Goal: Information Seeking & Learning: Learn about a topic

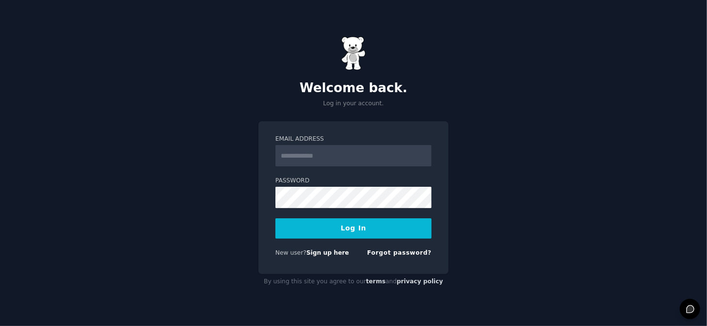
type input "**********"
click at [371, 231] on button "Log In" at bounding box center [353, 228] width 156 height 20
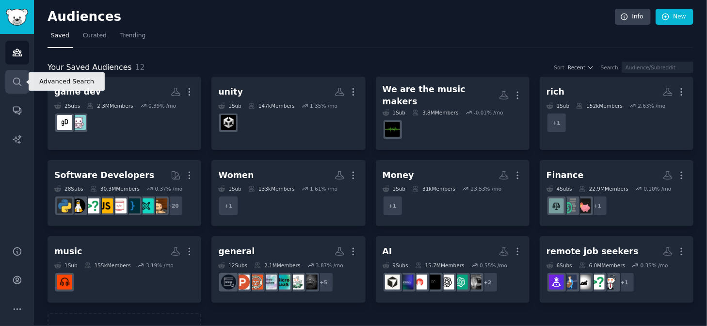
click at [17, 79] on icon "Sidebar" at bounding box center [17, 82] width 10 height 10
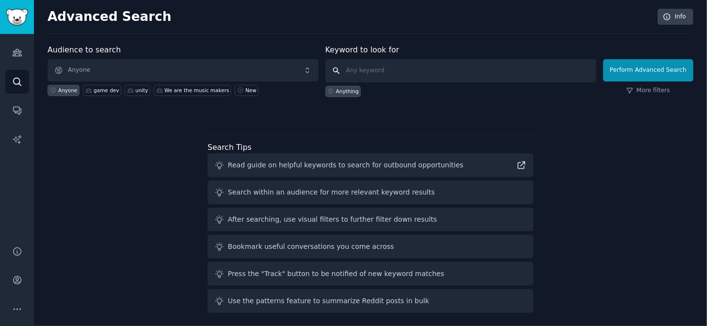
click at [409, 65] on input "text" at bounding box center [460, 70] width 271 height 23
type input "ai influencer"
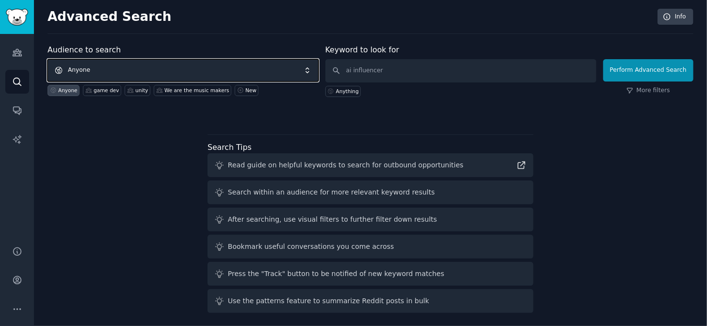
click at [303, 70] on span "Anyone" at bounding box center [182, 70] width 271 height 22
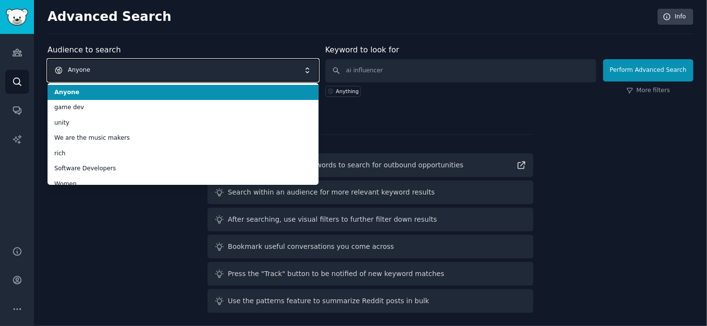
click at [303, 70] on span "Anyone" at bounding box center [182, 70] width 271 height 22
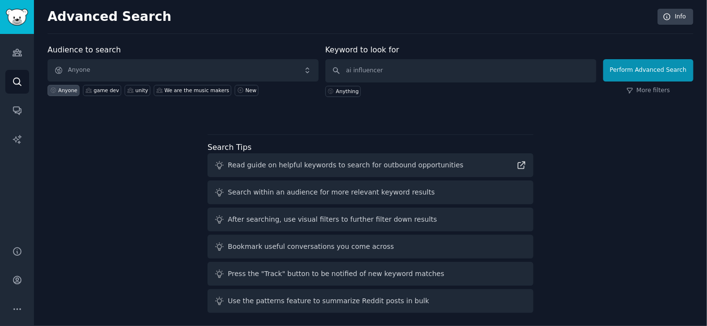
click at [476, 105] on div "Audience to search Anyone Anyone game dev unity We are the music makers New Key…" at bounding box center [370, 80] width 646 height 73
click at [637, 71] on button "Perform Advanced Search" at bounding box center [648, 70] width 90 height 22
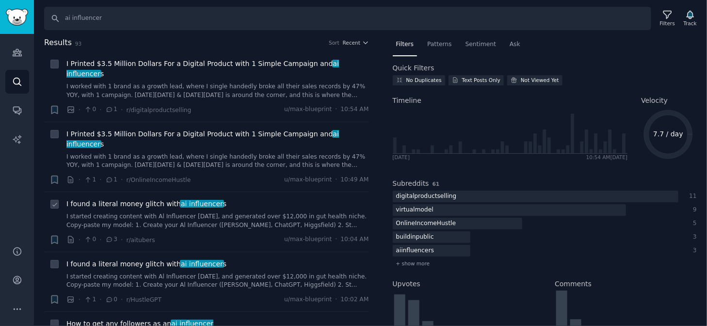
click at [200, 200] on span "ai influencer" at bounding box center [202, 204] width 44 height 8
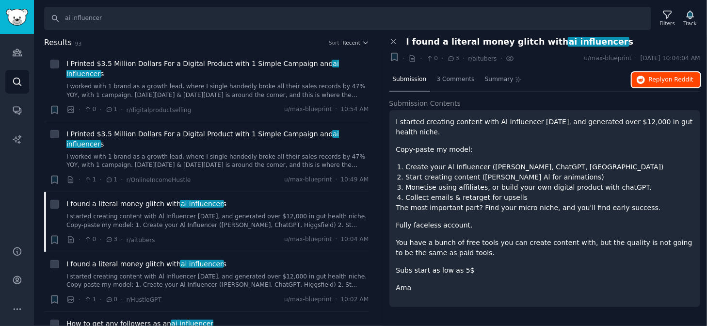
click at [661, 82] on span "Reply on Reddit" at bounding box center [670, 80] width 45 height 9
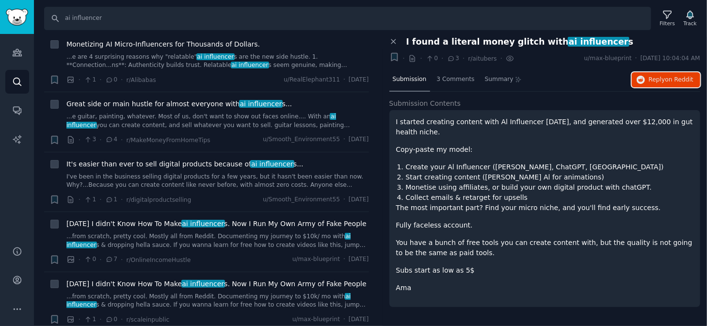
scroll to position [340, 0]
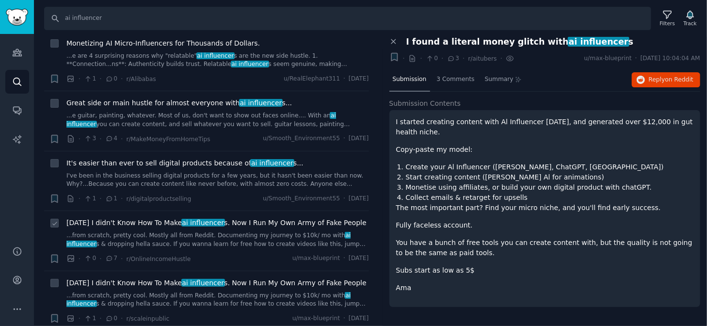
click at [251, 218] on span "[DATE] I didn't Know How To Make ai influencer s. Now I Run My Own Army of Fake…" at bounding box center [216, 223] width 300 height 10
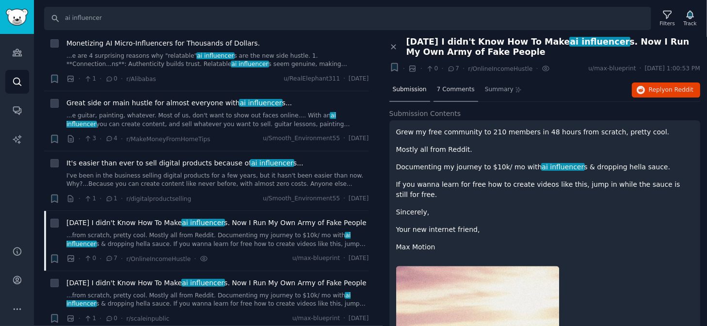
click at [449, 85] on span "7 Comments" at bounding box center [456, 89] width 38 height 9
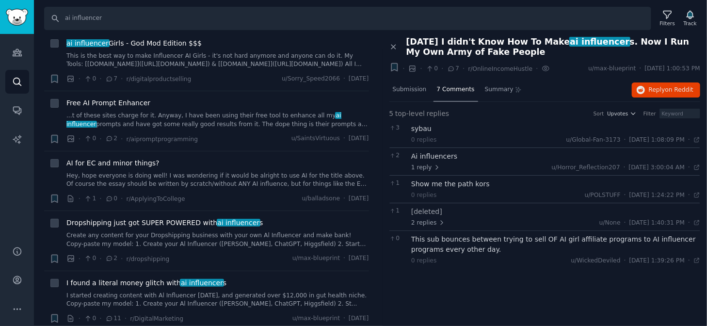
scroll to position [1163, 0]
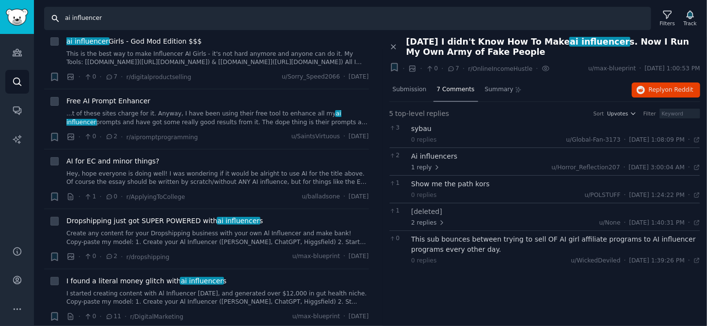
click at [183, 22] on input "ai influencer" at bounding box center [347, 18] width 607 height 23
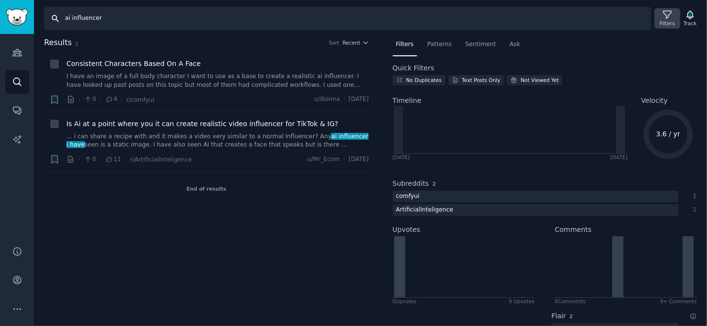
type input "ai influencer"
drag, startPoint x: 659, startPoint y: 24, endPoint x: 666, endPoint y: 21, distance: 7.8
click at [666, 21] on div "Filters" at bounding box center [667, 23] width 15 height 7
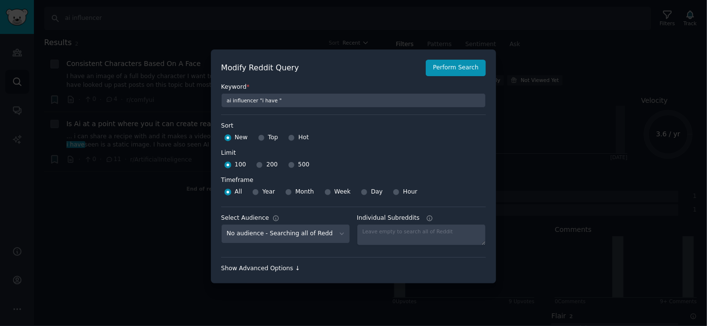
click at [280, 267] on div "Show Advanced Options ↓" at bounding box center [353, 268] width 265 height 9
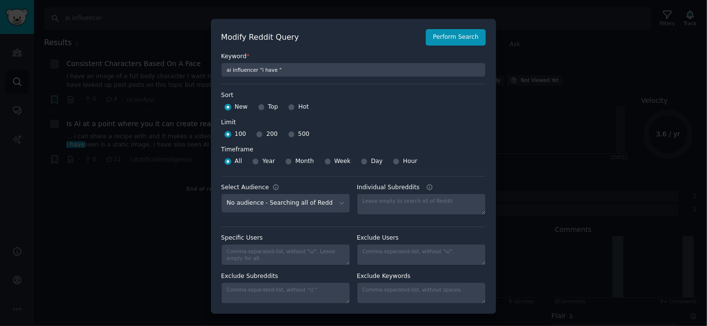
click at [508, 82] on div at bounding box center [353, 163] width 707 height 326
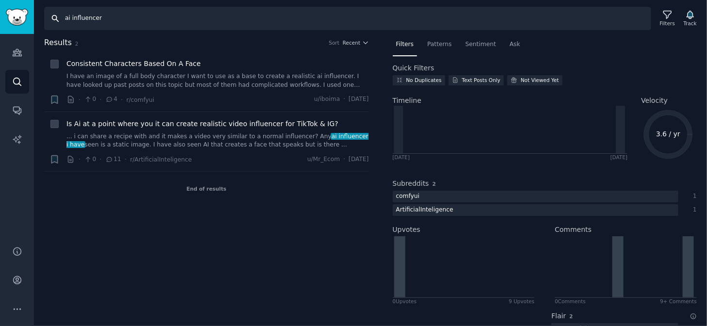
click at [149, 21] on input "ai influencer" at bounding box center [347, 18] width 607 height 23
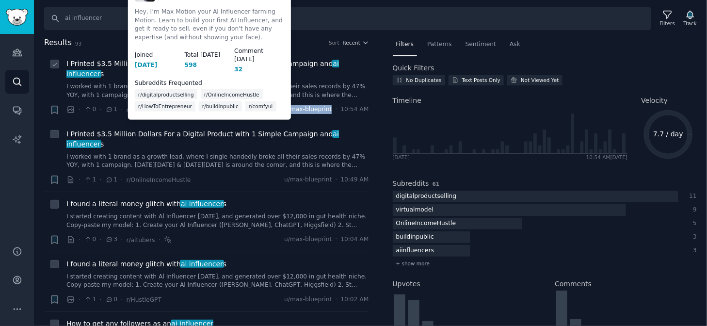
drag, startPoint x: 333, startPoint y: 98, endPoint x: 295, endPoint y: 97, distance: 38.8
click at [295, 105] on div "u/max-blueprint · 10:54 AM" at bounding box center [326, 109] width 84 height 9
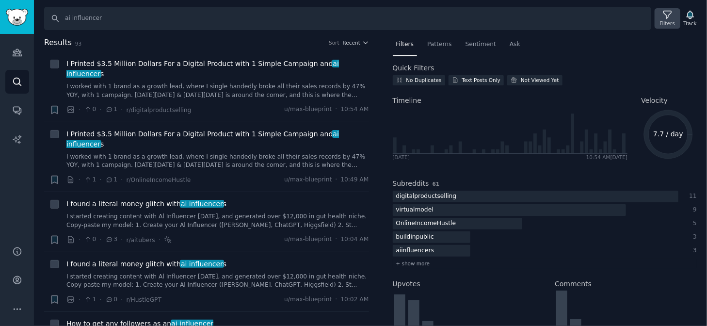
click at [672, 20] on div "Filters" at bounding box center [667, 23] width 15 height 7
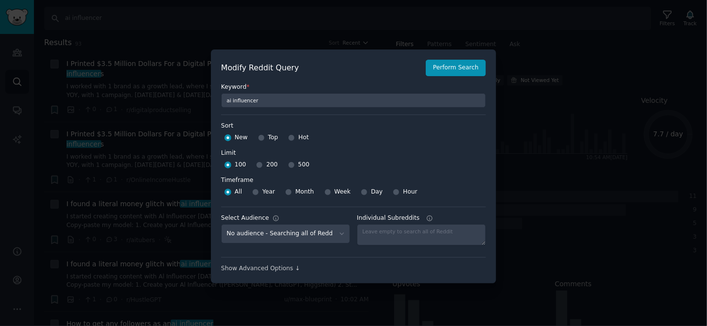
scroll to position [7, 0]
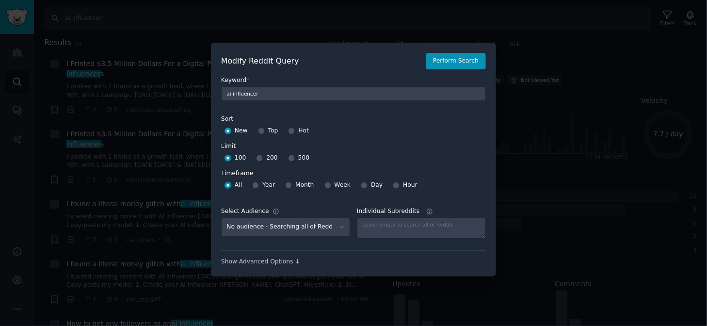
click at [258, 266] on div "Modify Reddit Query Perform Search Keyword * ai influencer Sort Sort New Top Ho…" at bounding box center [353, 160] width 285 height 234
click at [271, 257] on div "Show Advanced Options ↓" at bounding box center [353, 261] width 265 height 9
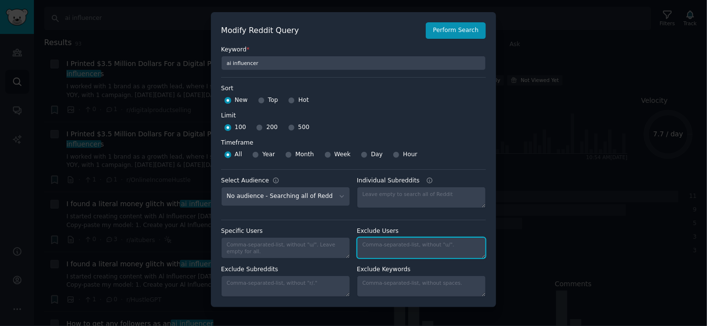
click at [381, 247] on textarea "Individual Subreddits" at bounding box center [421, 247] width 129 height 21
paste textarea "You are a startup operator + AI media production director. Build a concrete, st…"
type textarea "You are a startup operator + AI media production director. Build a concrete, st…"
type textarea "max-blueprint"
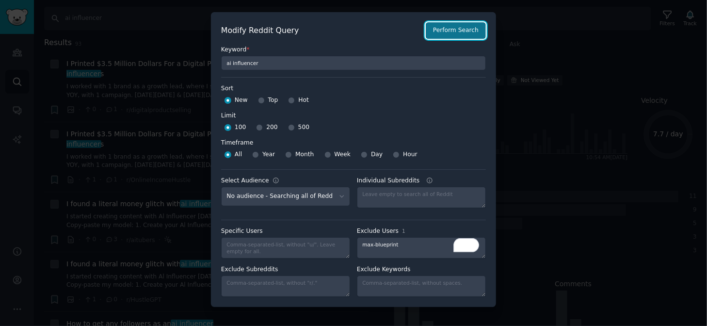
click at [470, 35] on button "Perform Search" at bounding box center [456, 30] width 60 height 16
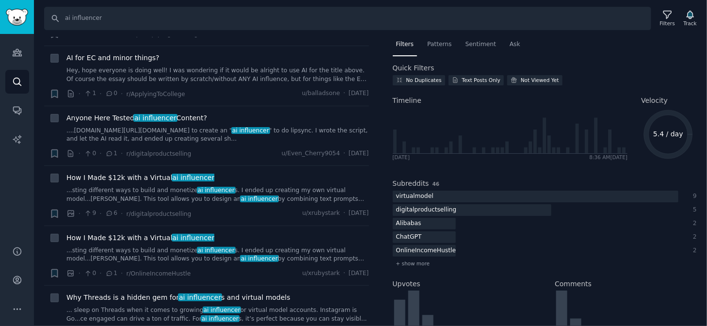
scroll to position [725, 0]
click at [192, 122] on div "Anyone Here Tested ai influencer Content? ....youtube.com/watch?v=S-rUxqaM7Jw](…" at bounding box center [217, 127] width 302 height 31
click at [181, 113] on span "Anyone Here Tested ai influencer Content?" at bounding box center [136, 117] width 141 height 10
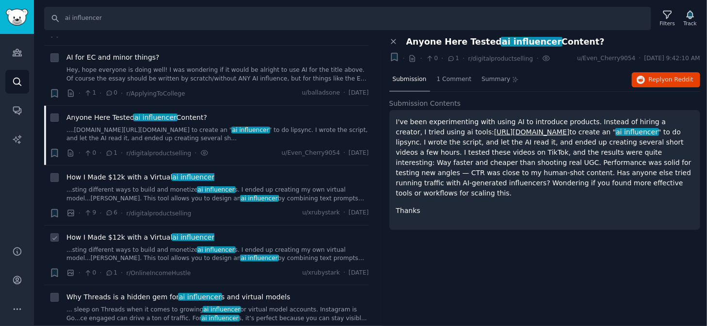
click at [187, 235] on span "ai influencer" at bounding box center [194, 237] width 44 height 8
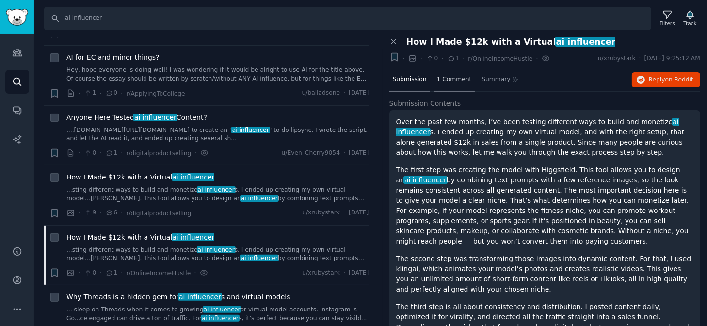
click at [446, 76] on span "1 Comment" at bounding box center [454, 79] width 35 height 9
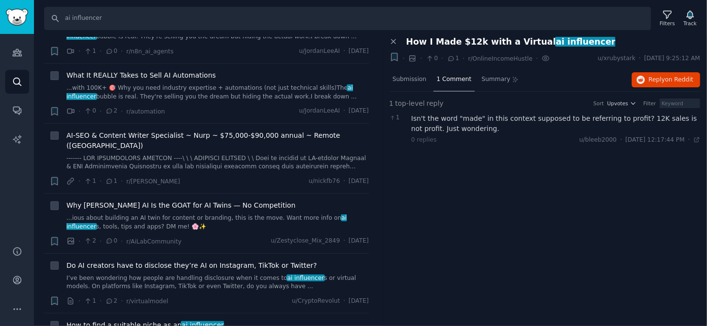
scroll to position [1238, 0]
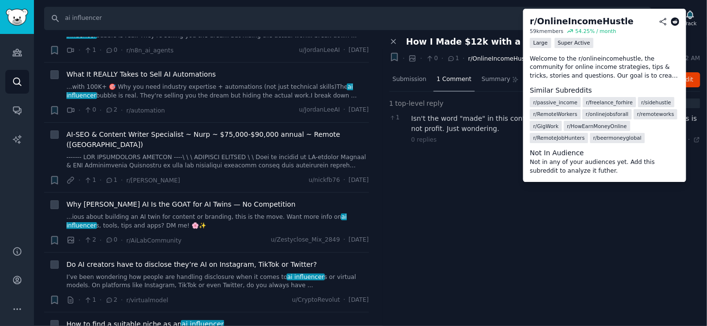
drag, startPoint x: 522, startPoint y: 56, endPoint x: 483, endPoint y: 58, distance: 39.3
drag, startPoint x: 467, startPoint y: 58, endPoint x: 521, endPoint y: 58, distance: 54.3
click at [521, 58] on span "r/OnlineIncomeHustle" at bounding box center [500, 58] width 64 height 7
copy span "OnlineIncomeHustle"
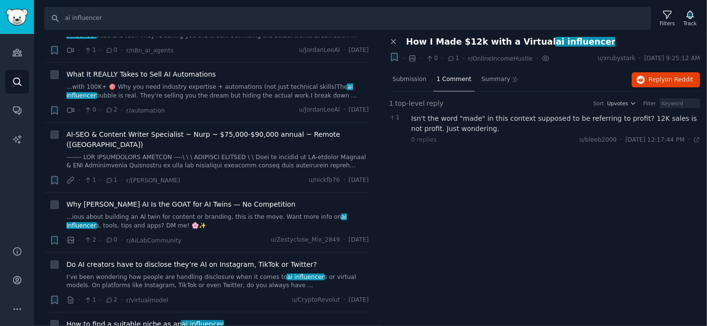
click at [525, 141] on div "0 replies u/bleeb2000 · Thu 9/25/2025, 12:17:44 PM Thu 9/25/2025 ·" at bounding box center [555, 140] width 289 height 9
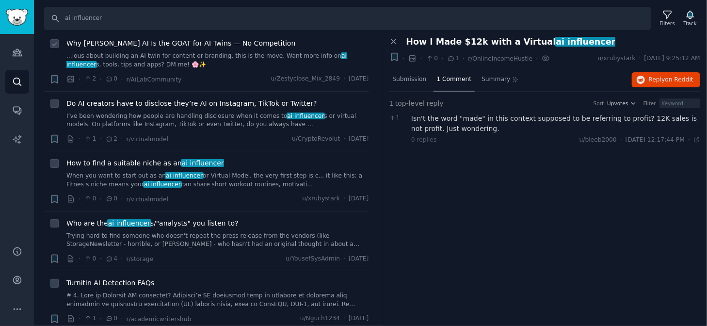
scroll to position [1400, 0]
click at [195, 97] on span "Do AI creators have to disclose they’re AI on Instagram, TikTok or Twitter?" at bounding box center [191, 102] width 251 height 10
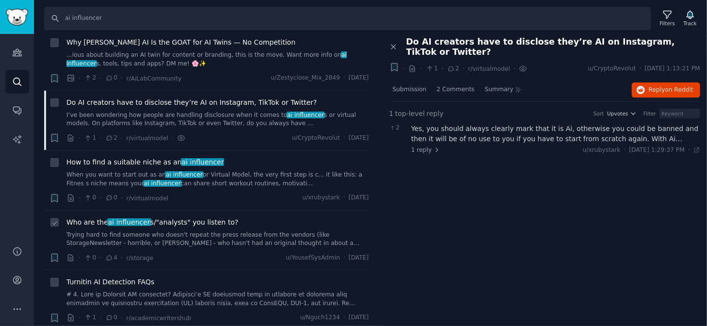
click at [196, 217] on span "Who are the ai influencer s/"analysts" you listen to?" at bounding box center [152, 222] width 172 height 10
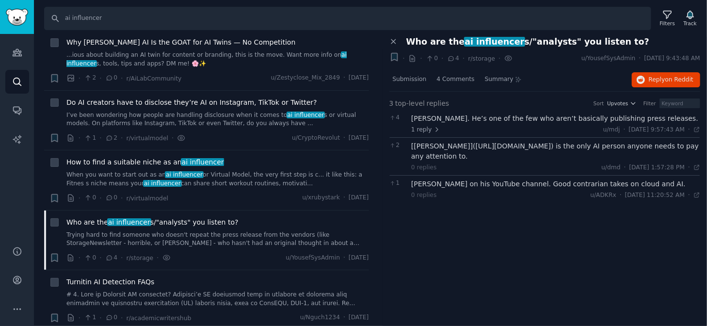
click at [490, 250] on div "Close panel Who are the ai influencer s/"analysts" you listen to? + · · 0 · 4 ·…" at bounding box center [544, 181] width 325 height 289
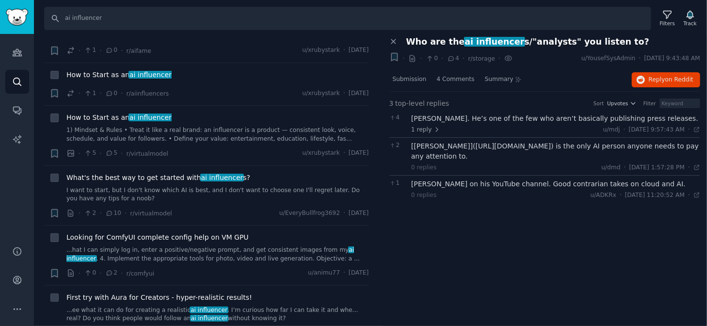
scroll to position [1753, 0]
click at [205, 173] on span "ai influencer" at bounding box center [222, 177] width 44 height 8
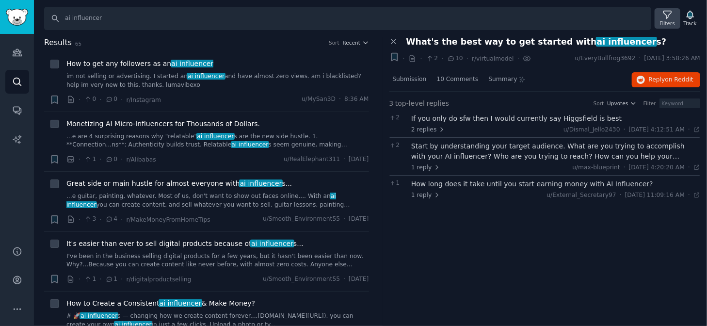
click at [676, 17] on div "Filters" at bounding box center [666, 18] width 25 height 20
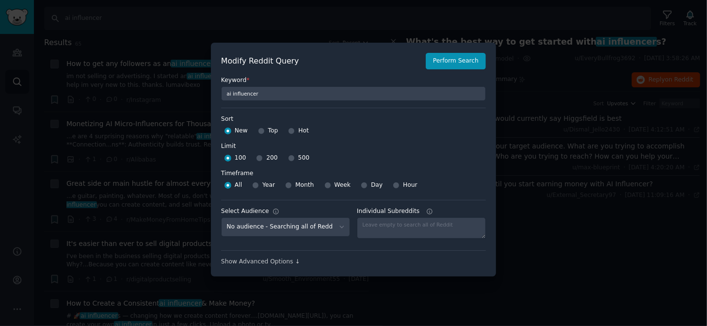
scroll to position [6, 0]
click at [281, 261] on div "Show Advanced Options ↓" at bounding box center [353, 262] width 265 height 9
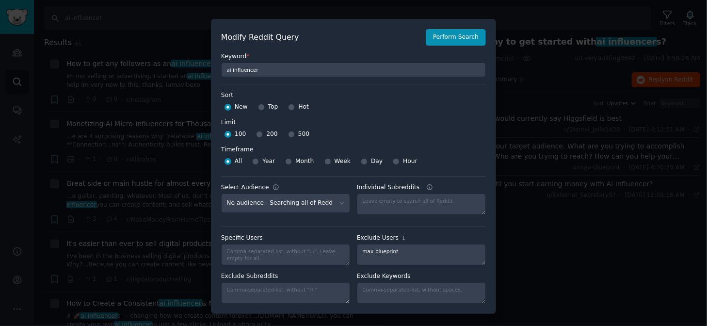
scroll to position [7, 0]
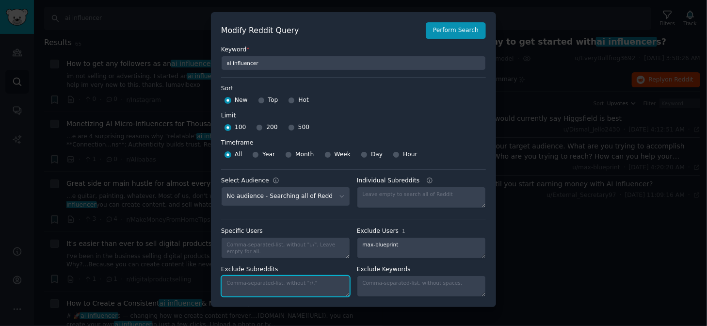
click at [293, 282] on textarea "Exclude Subreddits" at bounding box center [285, 285] width 129 height 21
paste textarea "OnlineIncomeHustle"
type textarea "OnlineIncomeHustle"
paste textarea "OnlineIncomeHustle"
type textarea "OnlineIncomeHustle"
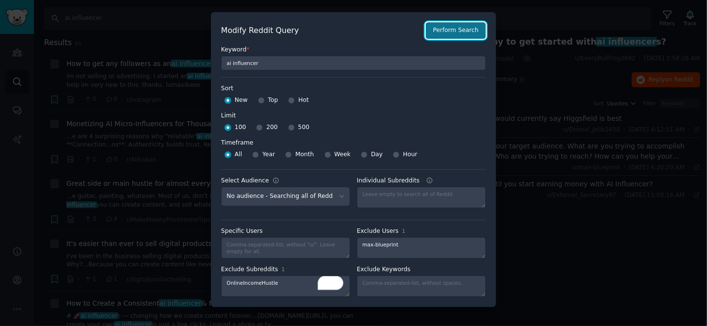
click at [457, 29] on button "Perform Search" at bounding box center [456, 30] width 60 height 16
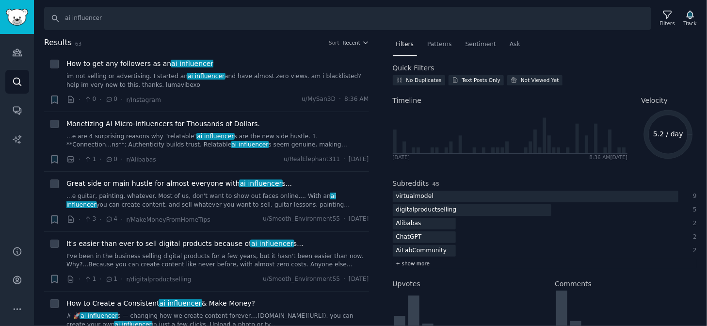
click at [414, 265] on span "+ show more" at bounding box center [413, 263] width 34 height 7
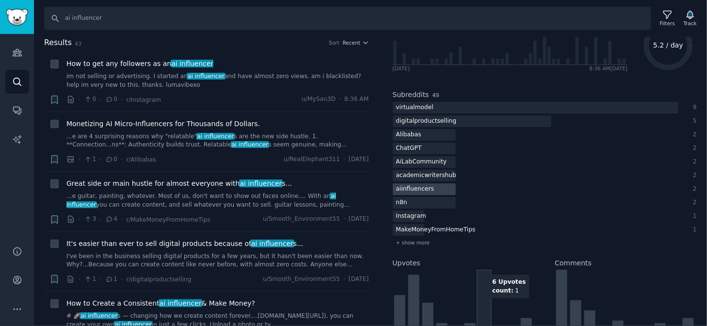
scroll to position [89, 0]
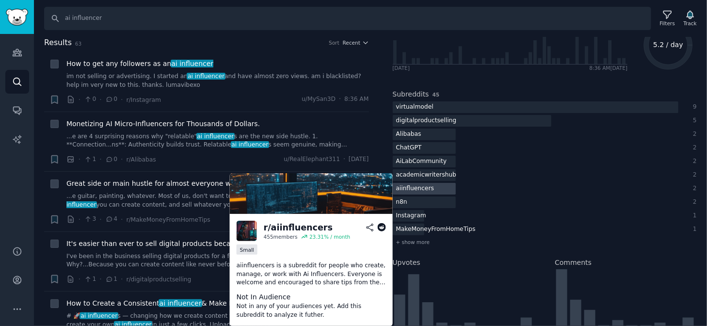
click at [433, 186] on div at bounding box center [424, 189] width 63 height 12
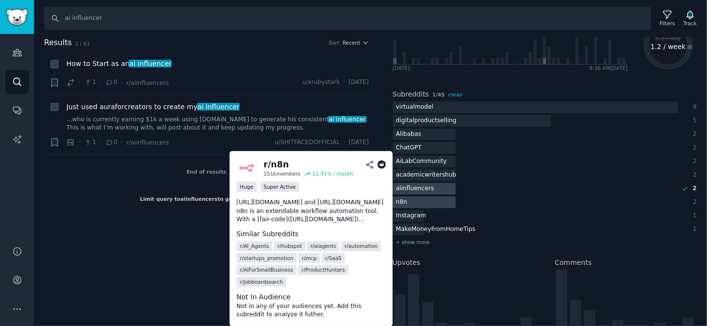
click at [516, 196] on div "n8n" at bounding box center [535, 202] width 285 height 12
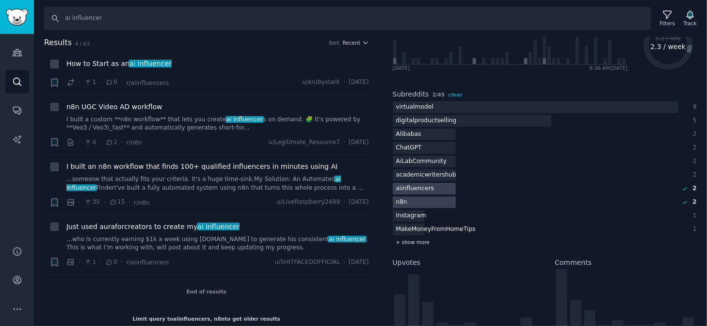
click at [407, 240] on span "+ show more" at bounding box center [413, 241] width 34 height 7
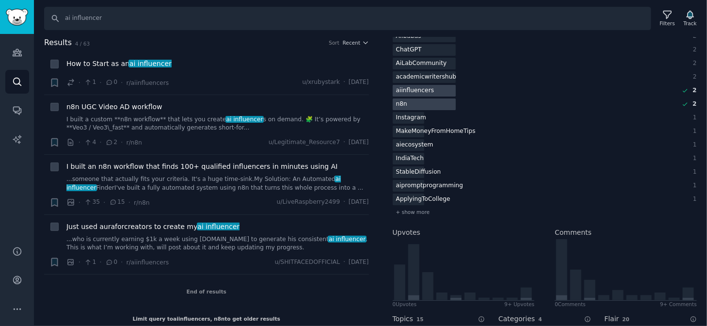
scroll to position [188, 0]
click at [419, 209] on span "+ show more" at bounding box center [413, 210] width 34 height 7
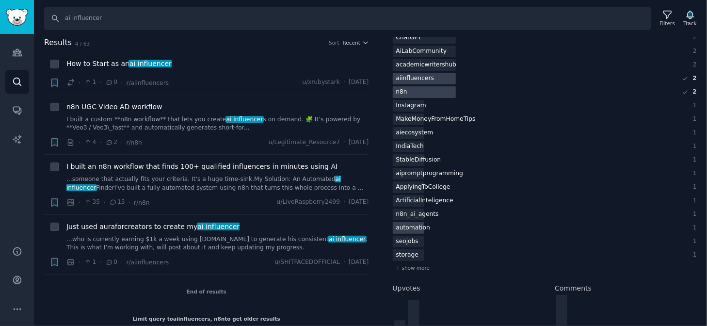
scroll to position [201, 0]
click at [418, 265] on span "+ show more" at bounding box center [413, 266] width 34 height 7
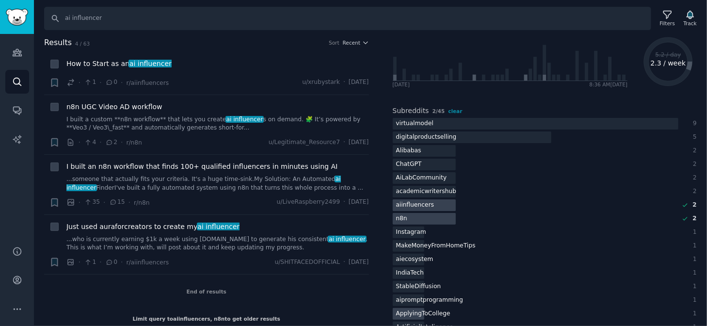
scroll to position [0, 0]
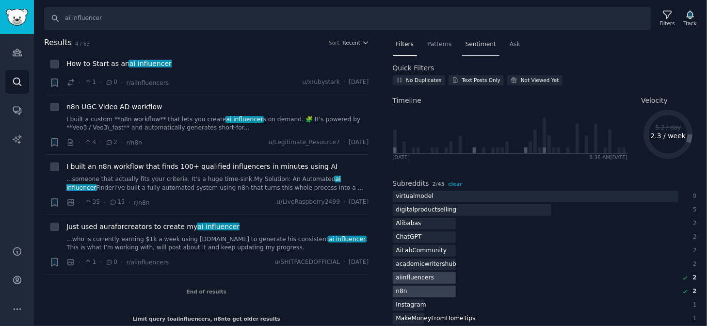
click at [465, 45] on span "Sentiment" at bounding box center [480, 44] width 31 height 9
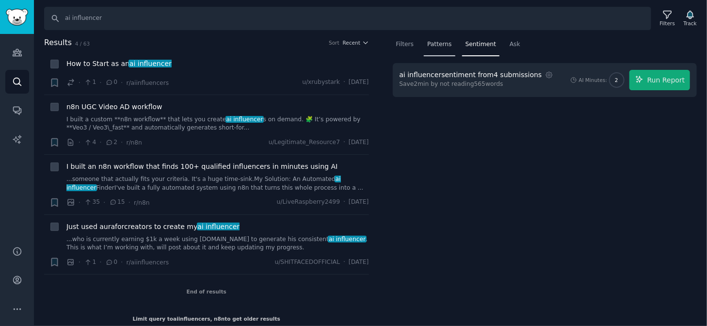
click at [434, 44] on span "Patterns" at bounding box center [439, 44] width 24 height 9
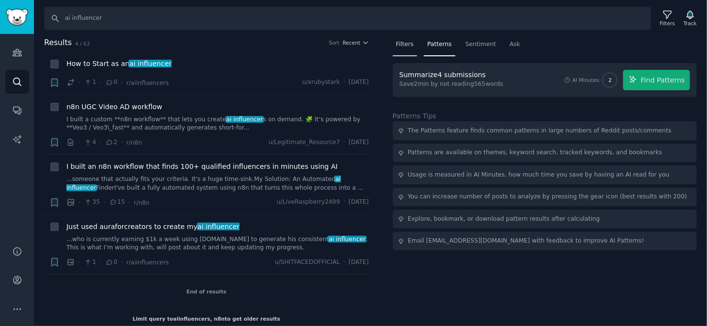
click at [402, 45] on span "Filters" at bounding box center [405, 44] width 18 height 9
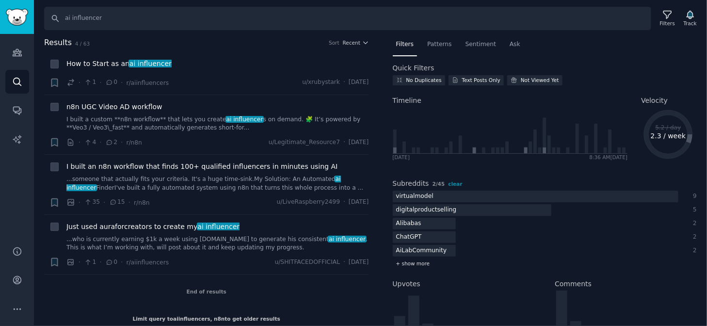
click at [419, 262] on span "+ show more" at bounding box center [413, 263] width 34 height 7
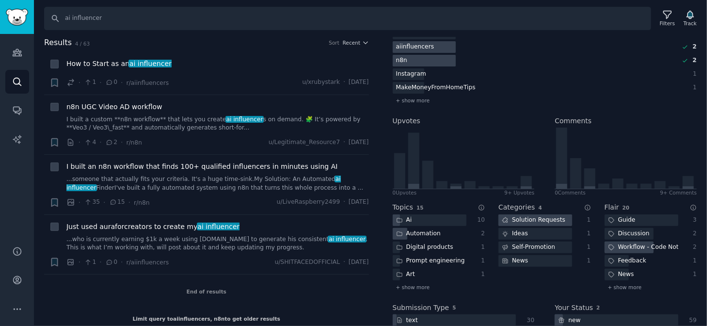
scroll to position [297, 0]
